Goal: Task Accomplishment & Management: Manage account settings

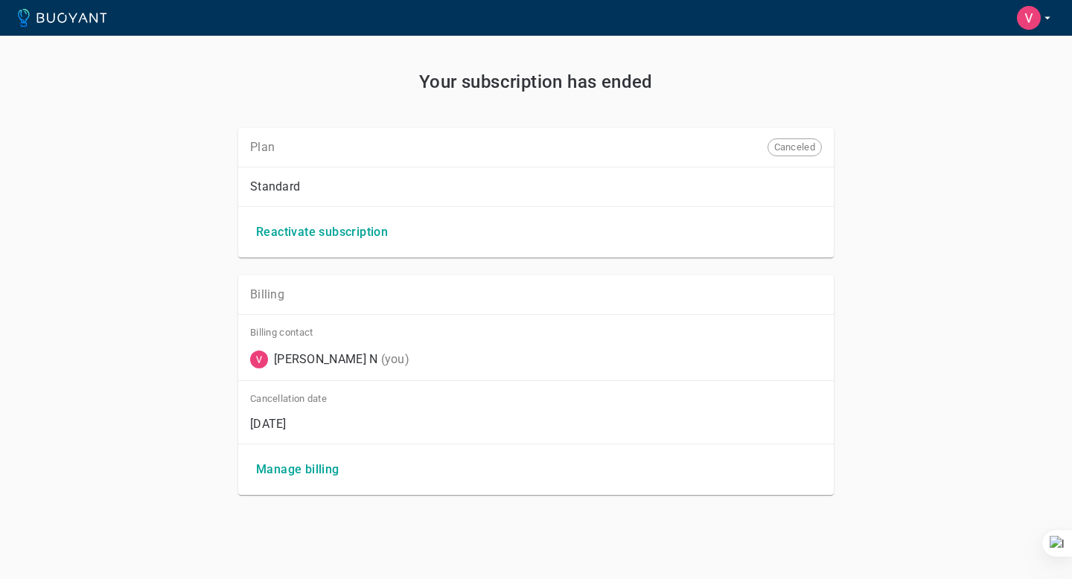
click at [73, 17] on icon at bounding box center [62, 18] width 89 height 18
click at [48, 21] on icon at bounding box center [51, 18] width 8 height 10
